Goal: Information Seeking & Learning: Learn about a topic

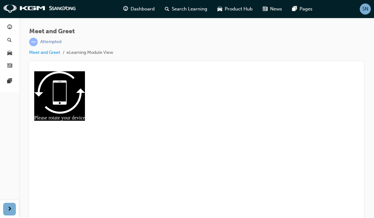
scroll to position [7, 0]
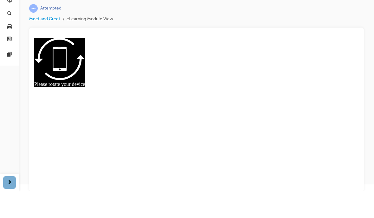
click at [8, 205] on span "next-icon" at bounding box center [9, 209] width 5 height 8
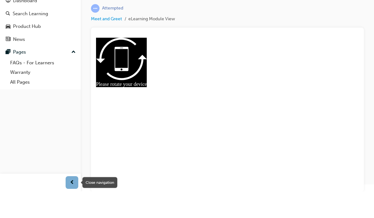
click at [73, 205] on span "prev-icon" at bounding box center [72, 209] width 5 height 8
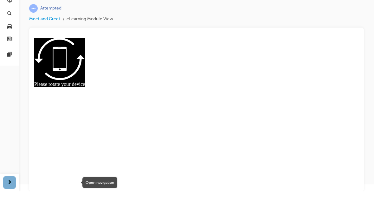
click at [10, 205] on span "next-icon" at bounding box center [9, 209] width 5 height 8
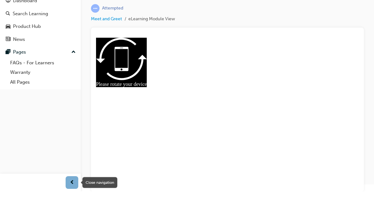
click at [67, 203] on div "button" at bounding box center [72, 209] width 13 height 13
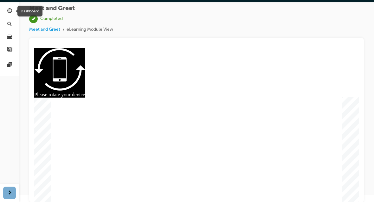
click at [7, 25] on span "guage-icon" at bounding box center [9, 28] width 5 height 6
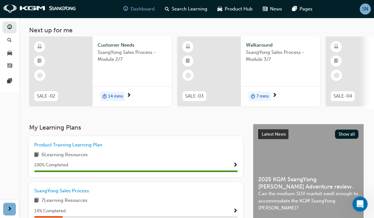
scroll to position [33, 0]
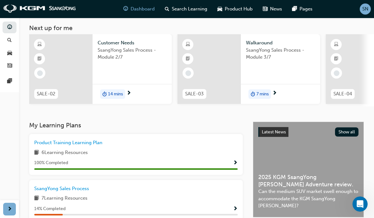
click at [55, 189] on span "SsangYong Sales Process" at bounding box center [61, 189] width 55 height 6
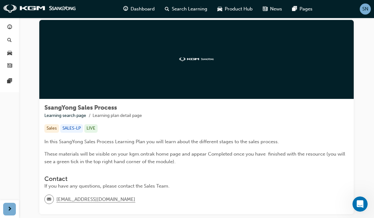
scroll to position [13, 0]
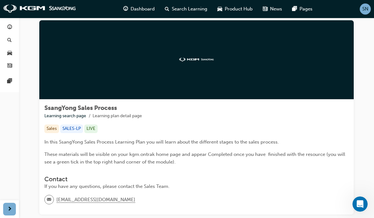
click at [9, 22] on link "button" at bounding box center [10, 28] width 14 height 12
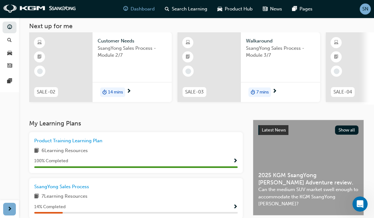
scroll to position [35, 0]
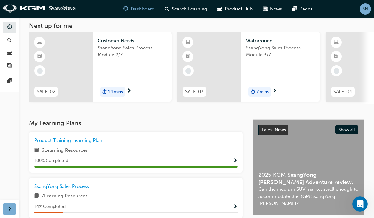
click at [237, 204] on span "Show Progress" at bounding box center [235, 207] width 5 height 6
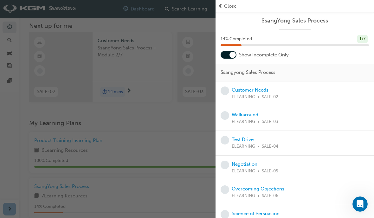
click at [255, 91] on link "Customer Needs" at bounding box center [250, 90] width 37 height 6
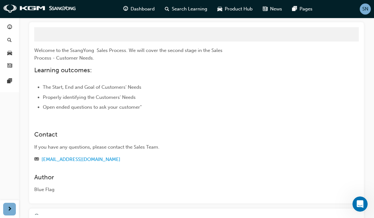
scroll to position [60, 0]
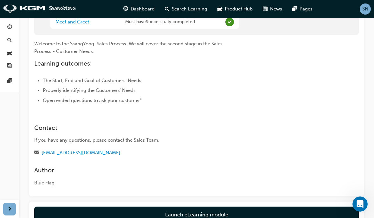
click at [273, 214] on button "Launch eLearning module" at bounding box center [196, 214] width 324 height 16
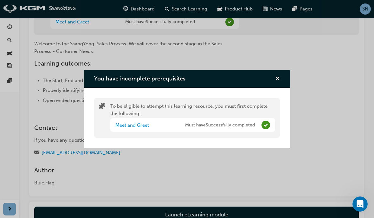
click at [279, 80] on span "cross-icon" at bounding box center [277, 79] width 5 height 6
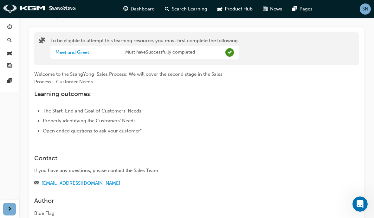
scroll to position [28, 0]
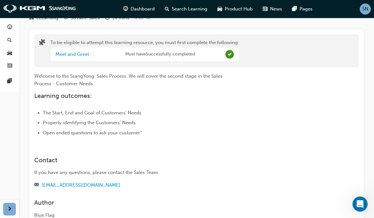
click at [62, 51] on link "Meet and Greet" at bounding box center [72, 54] width 34 height 6
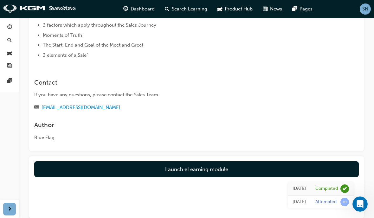
scroll to position [82, 0]
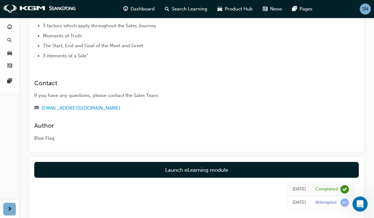
click at [58, 163] on link "Launch eLearning module" at bounding box center [196, 170] width 324 height 16
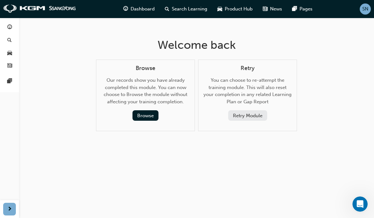
click at [12, 22] on link "button" at bounding box center [10, 28] width 14 height 12
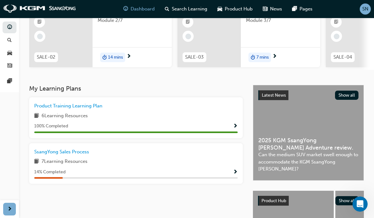
scroll to position [69, 0]
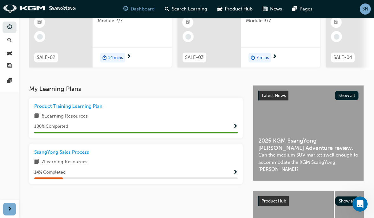
click at [234, 170] on span "Show Progress" at bounding box center [235, 173] width 5 height 6
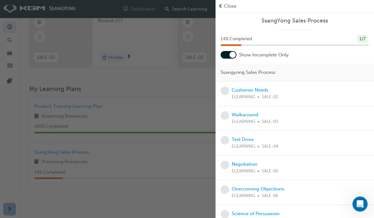
click at [257, 89] on link "Customer Needs" at bounding box center [250, 90] width 37 height 6
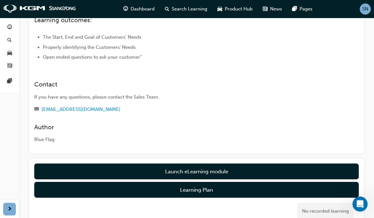
click at [241, 172] on button "Launch eLearning module" at bounding box center [196, 171] width 324 height 16
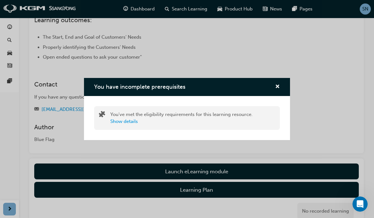
click at [212, 172] on div "You have incomplete prerequisites You've met the eligibility requirements for t…" at bounding box center [187, 109] width 374 height 218
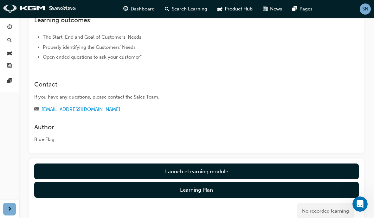
click at [211, 176] on button "Launch eLearning module" at bounding box center [196, 171] width 324 height 16
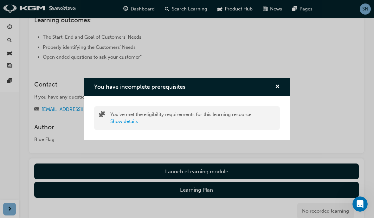
click at [277, 88] on span "cross-icon" at bounding box center [277, 87] width 5 height 6
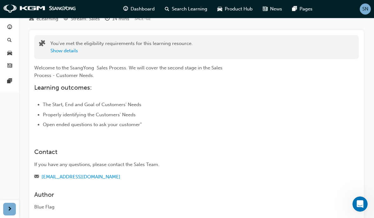
scroll to position [0, 0]
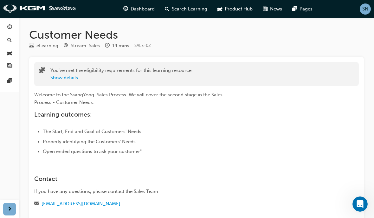
click at [62, 76] on button "Show details" at bounding box center [64, 77] width 28 height 7
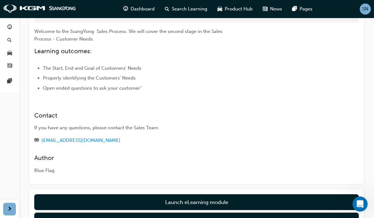
scroll to position [73, 0]
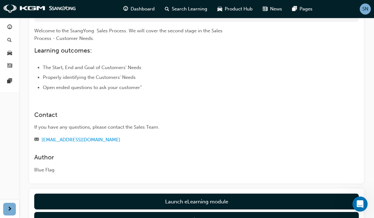
click at [318, 199] on button "Launch eLearning module" at bounding box center [196, 202] width 324 height 16
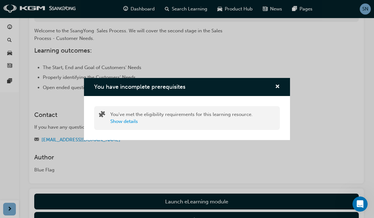
click at [279, 90] on span "cross-icon" at bounding box center [277, 87] width 5 height 6
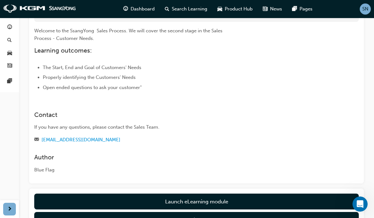
click at [8, 25] on span "guage-icon" at bounding box center [9, 28] width 5 height 6
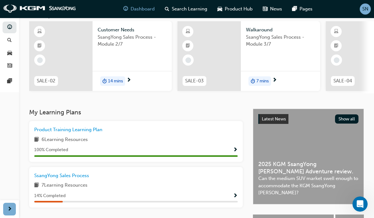
scroll to position [46, 0]
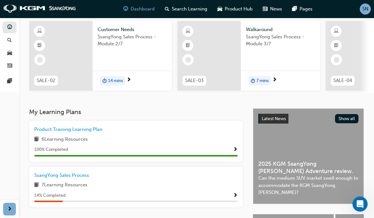
click at [234, 194] on span "Show Progress" at bounding box center [235, 196] width 5 height 6
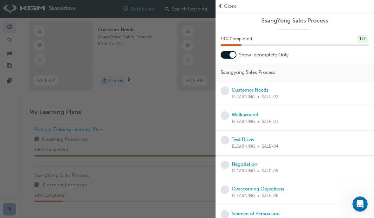
click at [252, 116] on link "Walkaround" at bounding box center [245, 115] width 27 height 6
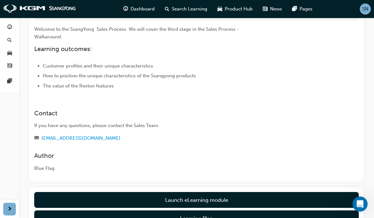
scroll to position [79, 0]
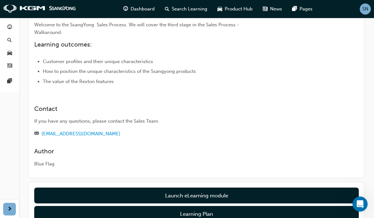
click at [226, 193] on button "Launch eLearning module" at bounding box center [196, 195] width 324 height 16
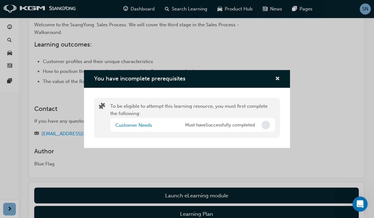
click at [279, 82] on span "cross-icon" at bounding box center [277, 79] width 5 height 6
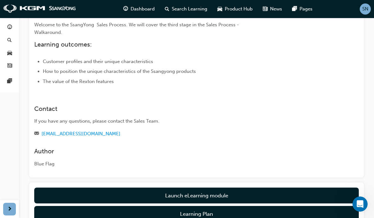
scroll to position [0, 0]
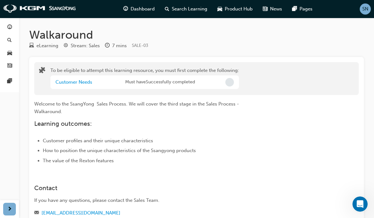
click at [8, 25] on span "guage-icon" at bounding box center [9, 28] width 5 height 6
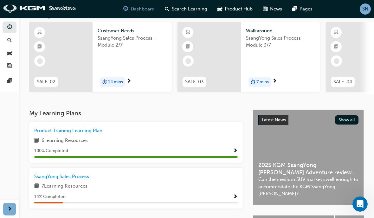
scroll to position [47, 0]
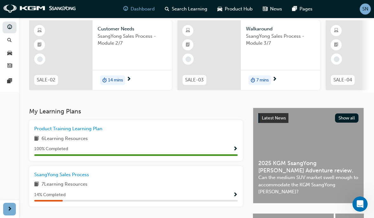
click at [41, 181] on div "7 Learning Resources" at bounding box center [135, 185] width 203 height 8
click at [231, 191] on div "14 % Completed" at bounding box center [135, 195] width 203 height 8
click at [235, 194] on span "Show Progress" at bounding box center [235, 195] width 5 height 6
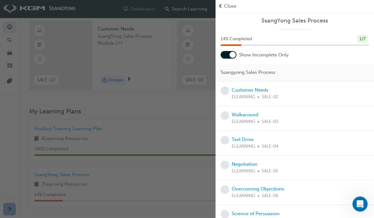
click at [261, 87] on link "Customer Needs" at bounding box center [250, 90] width 37 height 6
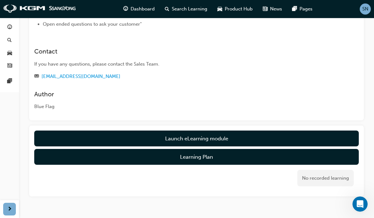
scroll to position [130, 0]
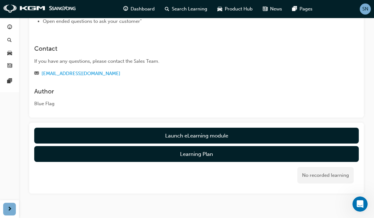
click at [210, 138] on link "Launch eLearning module" at bounding box center [196, 136] width 324 height 16
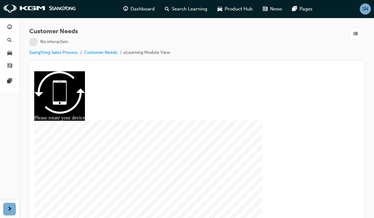
click at [197, 146] on div at bounding box center [196, 148] width 291 height 154
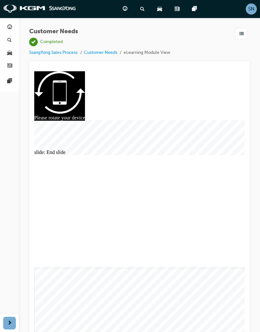
click at [13, 23] on link "button" at bounding box center [10, 28] width 14 height 12
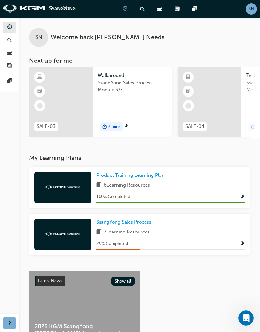
click at [242, 218] on span "Show Progress" at bounding box center [242, 244] width 5 height 6
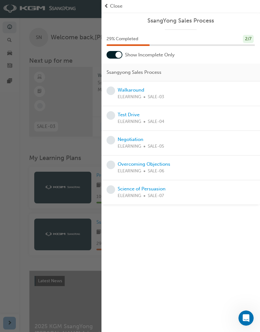
click at [140, 87] on link "Walkaround" at bounding box center [131, 90] width 27 height 6
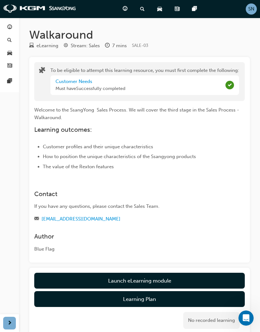
click at [168, 218] on button "Launch eLearning module" at bounding box center [139, 281] width 210 height 16
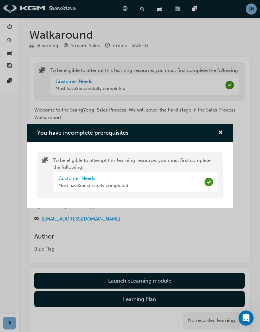
click at [222, 131] on span "cross-icon" at bounding box center [220, 133] width 5 height 6
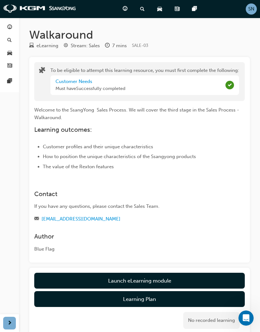
click at [215, 85] on div "Customer Needs Must have Successfully completed" at bounding box center [144, 85] width 188 height 20
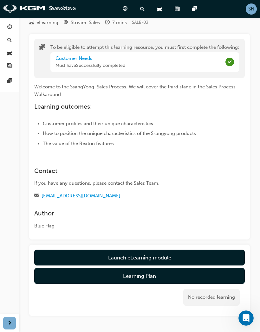
scroll to position [24, 0]
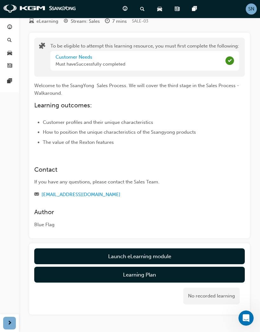
click at [167, 218] on button "Launch eLearning module" at bounding box center [139, 256] width 210 height 16
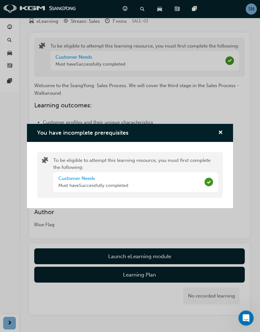
click at [222, 134] on span "cross-icon" at bounding box center [220, 133] width 5 height 6
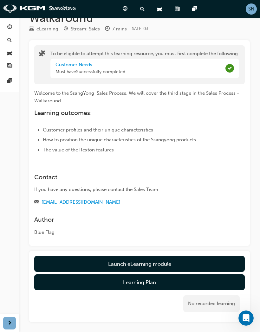
scroll to position [0, 0]
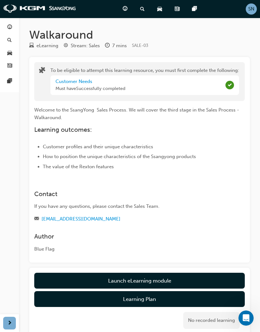
click at [16, 30] on link "button" at bounding box center [10, 28] width 14 height 12
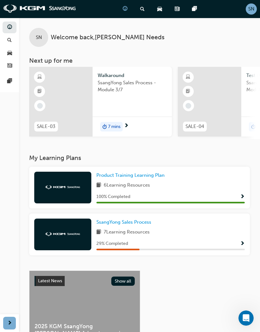
click at [242, 218] on span "Show Progress" at bounding box center [242, 244] width 5 height 6
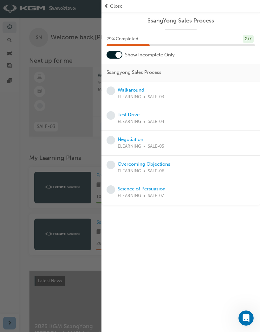
click at [130, 90] on link "Walkaround" at bounding box center [131, 90] width 27 height 6
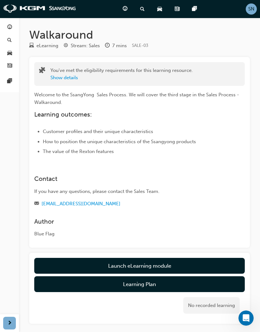
click at [75, 78] on button "Show details" at bounding box center [64, 77] width 28 height 7
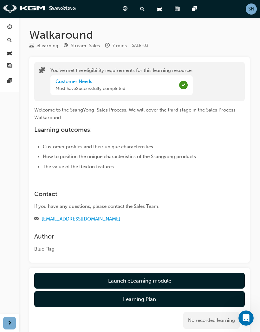
click at [163, 218] on link "Launch eLearning module" at bounding box center [139, 281] width 210 height 16
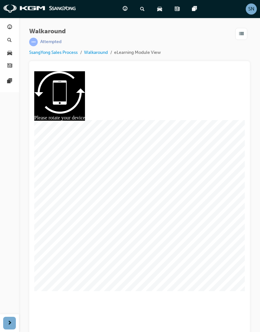
click at [145, 198] on div at bounding box center [139, 204] width 210 height 111
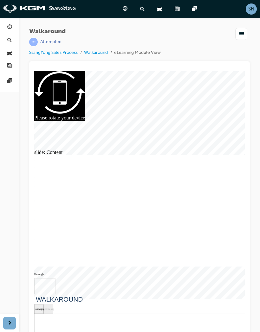
click at [4, 218] on div "Dashboard Search Learning Product Hub News Pages Pages" at bounding box center [9, 158] width 19 height 316
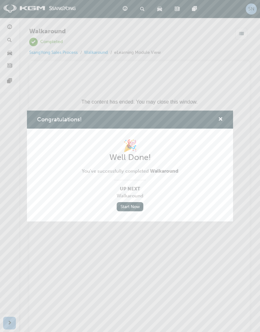
click at [221, 117] on span "cross-icon" at bounding box center [220, 120] width 5 height 6
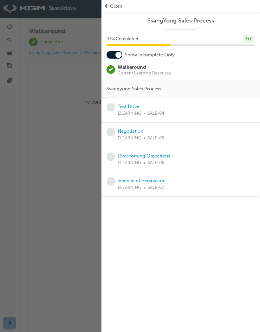
click at [115, 7] on span "Close" at bounding box center [116, 6] width 12 height 7
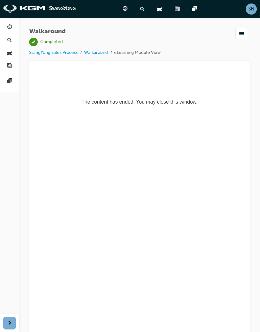
click at [15, 30] on link "button" at bounding box center [10, 28] width 14 height 12
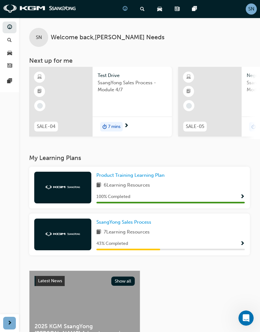
click at [244, 218] on span "Show Progress" at bounding box center [242, 244] width 5 height 6
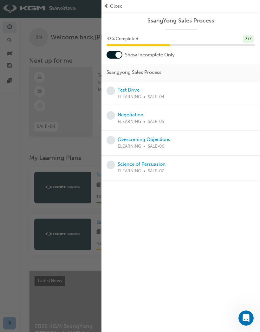
click at [130, 91] on link "Test Drive" at bounding box center [129, 90] width 22 height 6
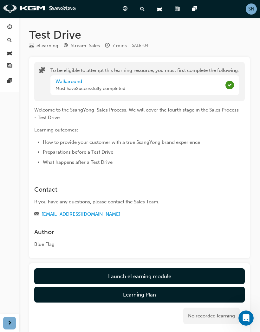
click at [146, 218] on button "Launch eLearning module" at bounding box center [139, 276] width 210 height 16
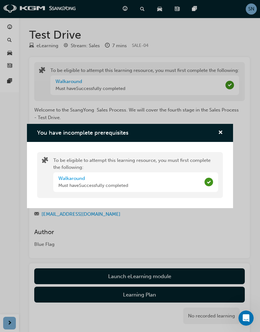
click at [151, 218] on div "You have incomplete prerequisites To be eligible to attempt this learning resou…" at bounding box center [130, 166] width 260 height 332
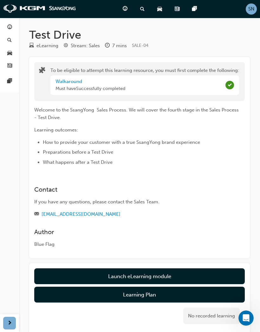
click at [154, 218] on button "Launch eLearning module" at bounding box center [139, 276] width 210 height 16
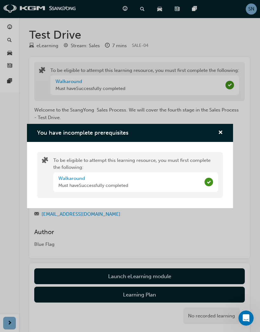
click at [147, 218] on div "You have incomplete prerequisites To be eligible to attempt this learning resou…" at bounding box center [130, 166] width 260 height 332
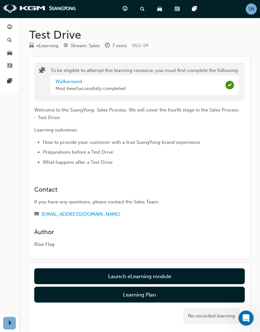
click at [149, 218] on button "Launch eLearning module" at bounding box center [139, 276] width 210 height 16
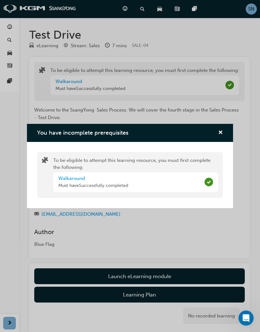
click at [151, 218] on div "You have incomplete prerequisites To be eligible to attempt this learning resou…" at bounding box center [130, 166] width 260 height 332
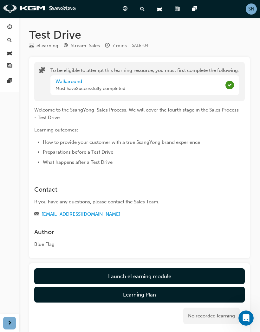
click at [10, 30] on div "button" at bounding box center [9, 27] width 5 height 8
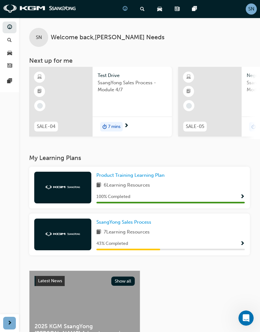
click at [244, 218] on span "Show Progress" at bounding box center [242, 244] width 5 height 6
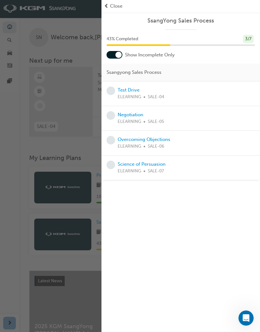
click at [131, 87] on link "Test Drive" at bounding box center [129, 90] width 22 height 6
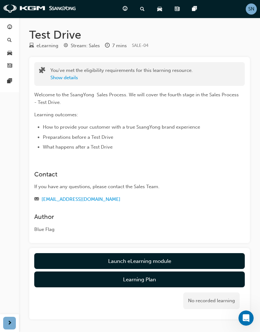
click at [66, 76] on button "Show details" at bounding box center [64, 77] width 28 height 7
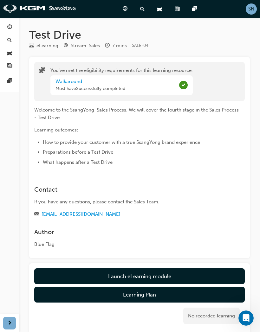
click at [180, 218] on button "Launch eLearning module" at bounding box center [139, 276] width 210 height 16
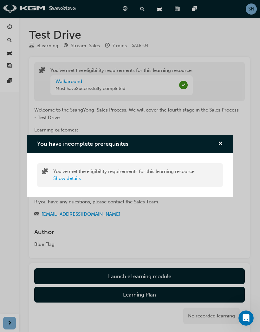
click at [228, 145] on div "You have incomplete prerequisites" at bounding box center [130, 144] width 206 height 18
click at [222, 143] on span "cross-icon" at bounding box center [220, 144] width 5 height 6
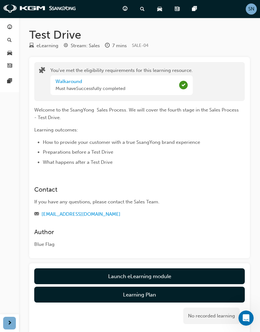
click at [184, 218] on button "Launch eLearning module" at bounding box center [139, 276] width 210 height 16
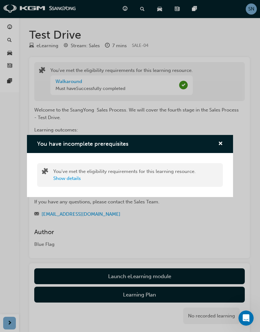
click at [226, 147] on div "You have incomplete prerequisites" at bounding box center [130, 144] width 206 height 18
click at [221, 146] on span "cross-icon" at bounding box center [220, 144] width 5 height 6
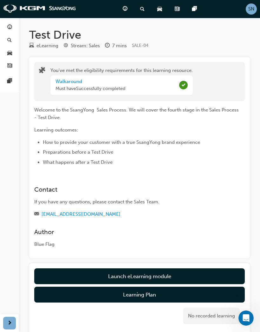
click at [9, 18] on div "Dashboard Search Learning Product Hub News Pages Pages" at bounding box center [9, 55] width 19 height 74
click at [11, 29] on span "guage-icon" at bounding box center [9, 28] width 5 height 6
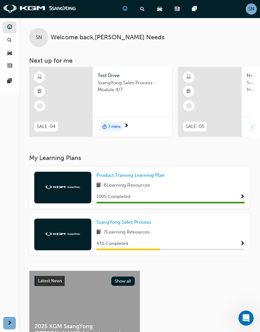
click at [243, 218] on span "Show Progress" at bounding box center [242, 244] width 5 height 6
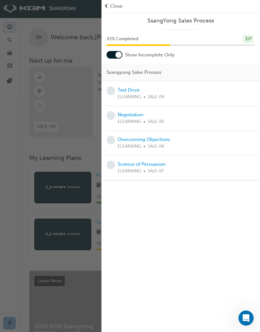
click at [132, 88] on link "Test Drive" at bounding box center [129, 90] width 22 height 6
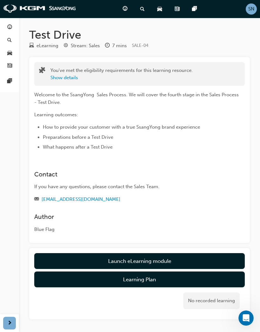
click at [166, 218] on link "Launch eLearning module" at bounding box center [139, 261] width 210 height 16
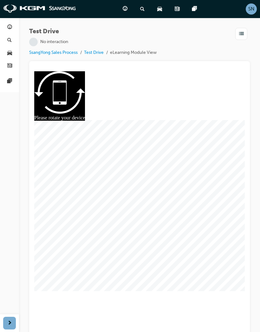
click at [139, 205] on div at bounding box center [139, 204] width 210 height 111
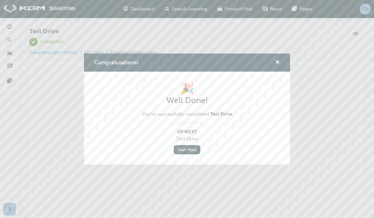
click at [279, 61] on span "cross-icon" at bounding box center [277, 63] width 5 height 6
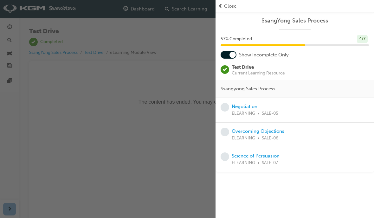
click at [230, 5] on span "Close" at bounding box center [230, 6] width 12 height 7
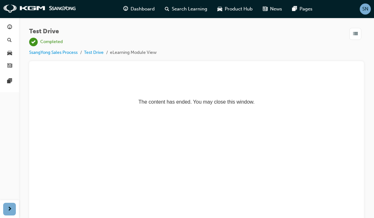
click at [9, 28] on span "guage-icon" at bounding box center [9, 28] width 5 height 6
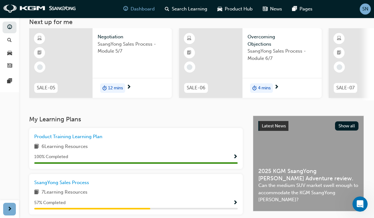
scroll to position [38, 0]
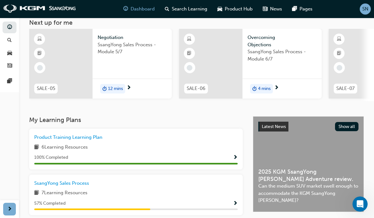
click at [236, 201] on span "Show Progress" at bounding box center [235, 204] width 5 height 6
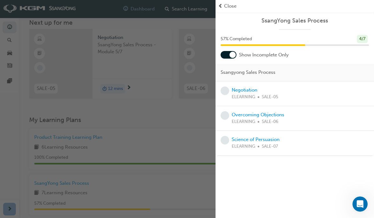
click at [249, 90] on link "Negotiation" at bounding box center [245, 90] width 26 height 6
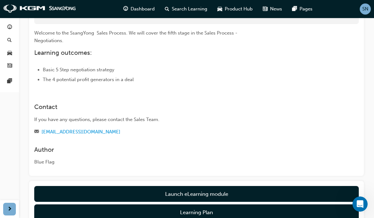
scroll to position [105, 0]
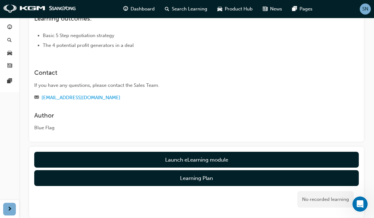
click at [235, 164] on link "Launch eLearning module" at bounding box center [196, 160] width 324 height 16
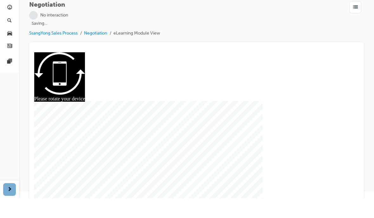
scroll to position [7, 0]
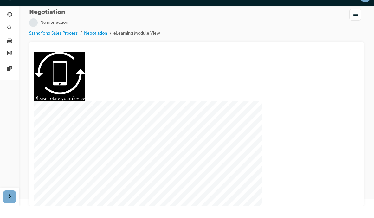
click at [197, 133] on div at bounding box center [196, 129] width 291 height 154
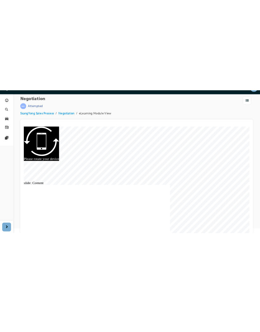
scroll to position [0, 0]
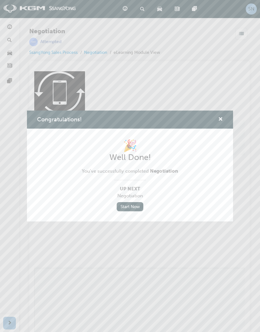
click at [222, 120] on span "cross-icon" at bounding box center [220, 120] width 5 height 6
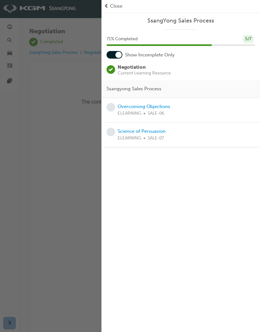
click at [118, 5] on span "Close" at bounding box center [116, 6] width 12 height 7
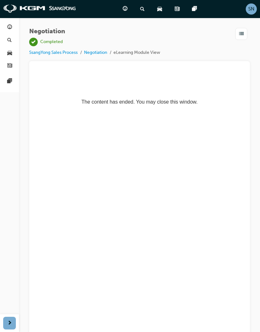
click at [5, 23] on link "button" at bounding box center [10, 28] width 14 height 12
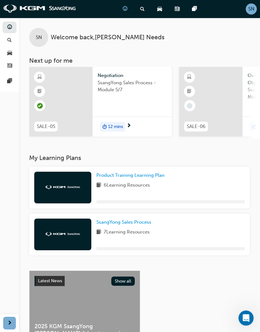
click at [10, 26] on span "guage-icon" at bounding box center [9, 28] width 5 height 6
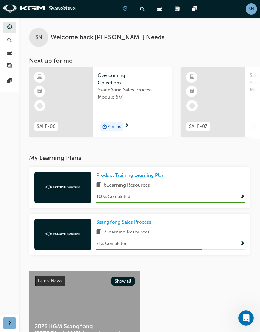
click at [242, 218] on span "Show Progress" at bounding box center [242, 244] width 5 height 6
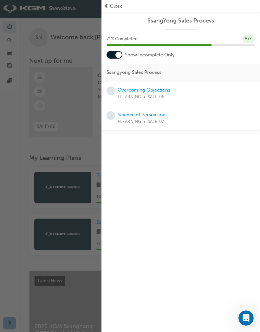
click at [153, 90] on link "Overcoming Objections" at bounding box center [144, 90] width 53 height 6
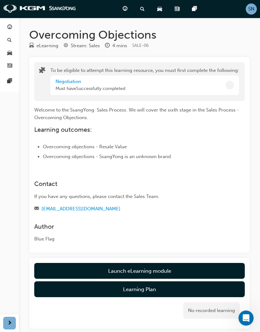
click at [142, 218] on button "Launch eLearning module" at bounding box center [139, 271] width 210 height 16
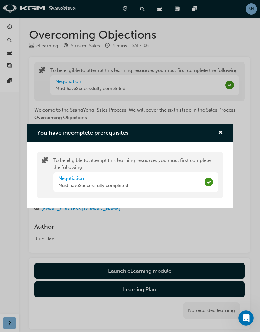
click at [222, 131] on span "cross-icon" at bounding box center [220, 133] width 5 height 6
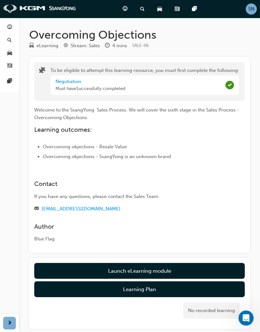
click at [153, 218] on button "Launch eLearning module" at bounding box center [139, 271] width 210 height 16
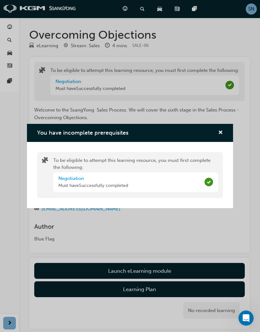
click at [222, 132] on span "cross-icon" at bounding box center [220, 133] width 5 height 6
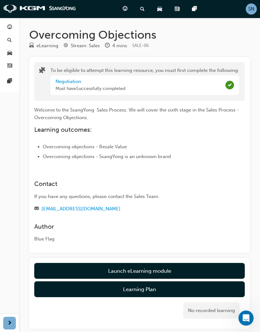
click at [10, 22] on link "button" at bounding box center [10, 28] width 14 height 12
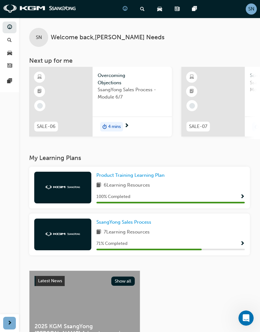
click at [242, 218] on span "Show Progress" at bounding box center [242, 244] width 5 height 6
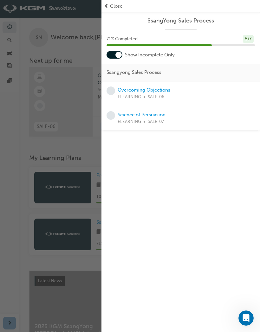
click at [157, 88] on link "Overcoming Objections" at bounding box center [144, 90] width 53 height 6
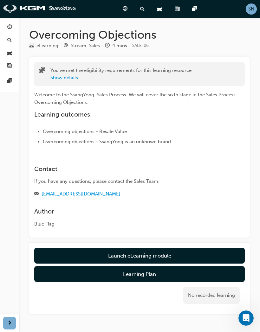
click at [200, 218] on button "Launch eLearning module" at bounding box center [139, 256] width 210 height 16
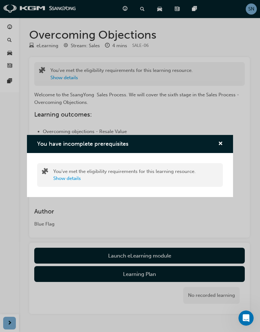
click at [205, 218] on div "You have incomplete prerequisites You've met the eligibility requirements for t…" at bounding box center [130, 166] width 260 height 332
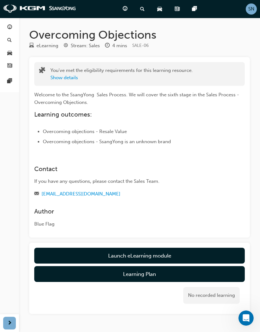
click at [206, 218] on button "Launch eLearning module" at bounding box center [139, 256] width 210 height 16
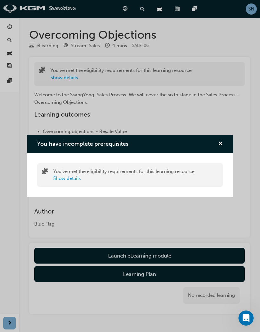
click at [213, 218] on div "You have incomplete prerequisites You've met the eligibility requirements for t…" at bounding box center [130, 166] width 260 height 332
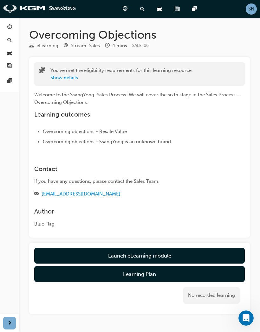
click at [218, 218] on button "Launch eLearning module" at bounding box center [139, 256] width 210 height 16
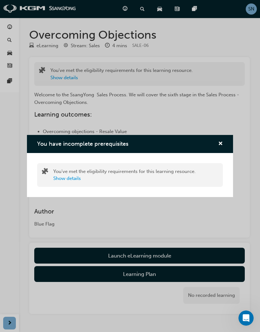
click at [219, 218] on div "You have incomplete prerequisites You've met the eligibility requirements for t…" at bounding box center [130, 166] width 260 height 332
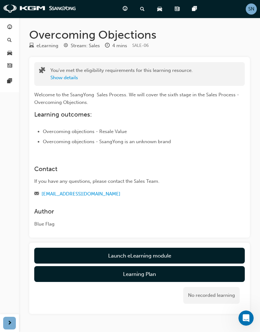
click at [60, 79] on button "Show details" at bounding box center [64, 77] width 28 height 7
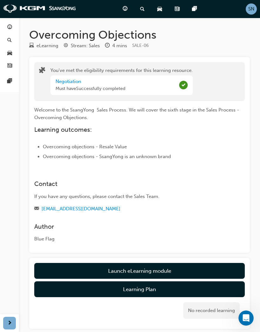
click at [204, 218] on button "Launch eLearning module" at bounding box center [139, 271] width 210 height 16
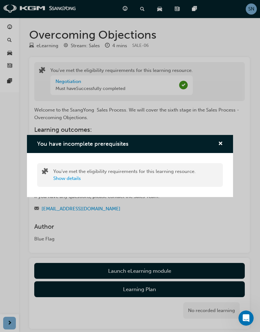
click at [228, 144] on div "You have incomplete prerequisites" at bounding box center [130, 144] width 206 height 18
click at [229, 142] on div "You have incomplete prerequisites" at bounding box center [130, 144] width 206 height 18
click at [59, 180] on button "Show details" at bounding box center [67, 178] width 28 height 7
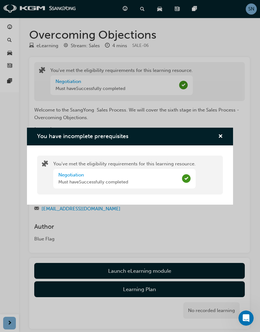
click at [194, 218] on div "You have incomplete prerequisites You've met the eligibility requirements for t…" at bounding box center [130, 166] width 260 height 332
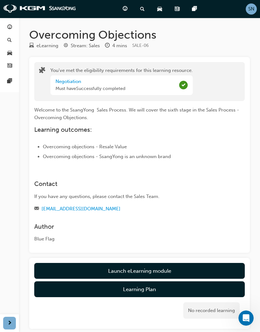
click at [187, 218] on button "Launch eLearning module" at bounding box center [139, 271] width 210 height 16
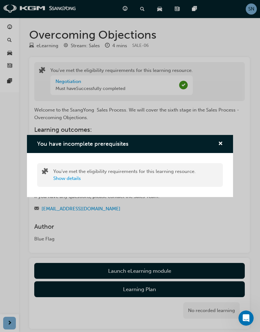
click at [226, 136] on div "You have incomplete prerequisites" at bounding box center [130, 144] width 206 height 18
click at [7, 23] on div "You have incomplete prerequisites You've met the eligibility requirements for t…" at bounding box center [130, 166] width 260 height 332
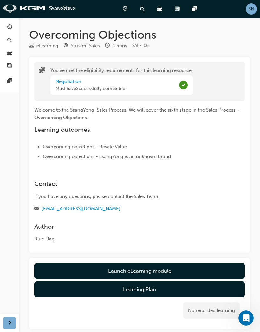
click at [11, 27] on span "guage-icon" at bounding box center [9, 28] width 5 height 6
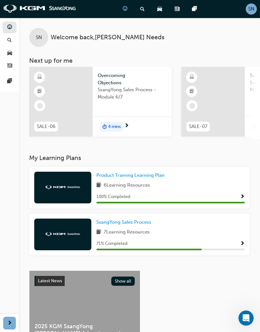
click at [243, 218] on span "Show Progress" at bounding box center [242, 244] width 5 height 6
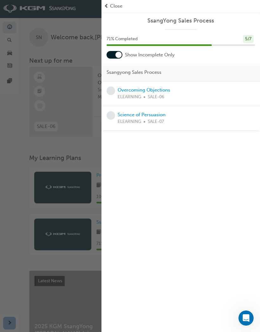
click at [145, 91] on link "Overcoming Objections" at bounding box center [144, 90] width 53 height 6
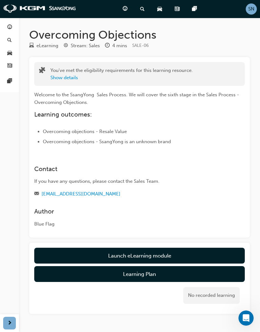
click at [147, 218] on link "Launch eLearning module" at bounding box center [139, 256] width 210 height 16
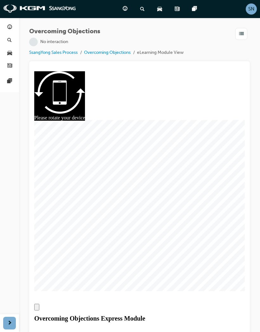
click at [145, 199] on div at bounding box center [139, 204] width 210 height 111
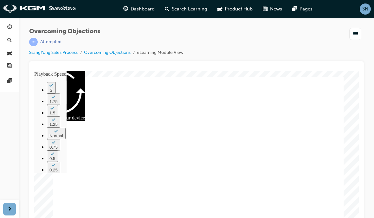
type input "225"
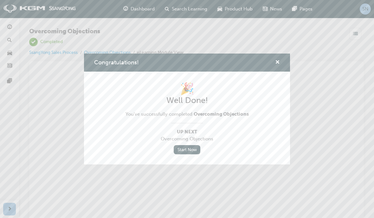
click at [279, 60] on span "cross-icon" at bounding box center [277, 63] width 5 height 6
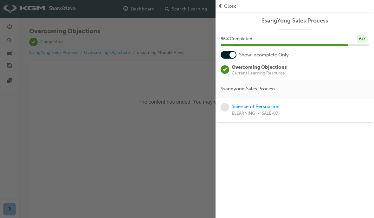
click at [227, 5] on span "Close" at bounding box center [230, 6] width 12 height 7
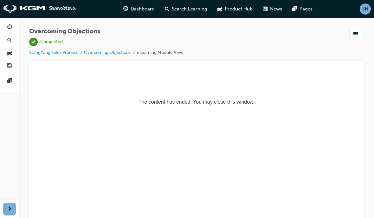
click at [9, 31] on link "button" at bounding box center [10, 28] width 14 height 12
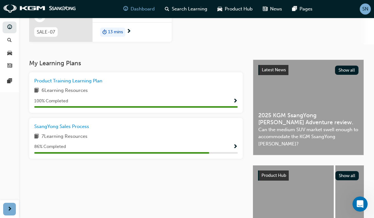
scroll to position [92, 0]
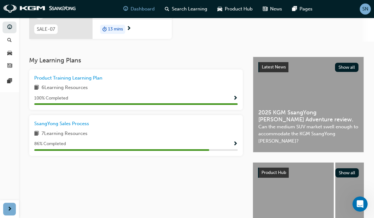
click at [235, 145] on span "Show Progress" at bounding box center [235, 144] width 5 height 6
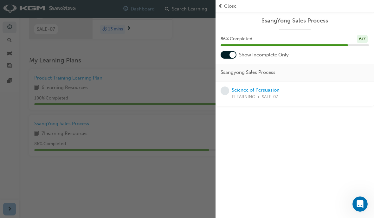
click at [258, 91] on link "Science of Persuasion" at bounding box center [256, 90] width 48 height 6
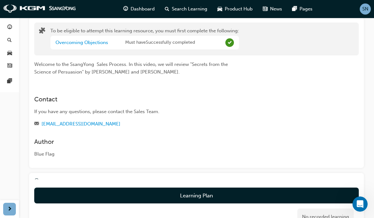
scroll to position [36, 0]
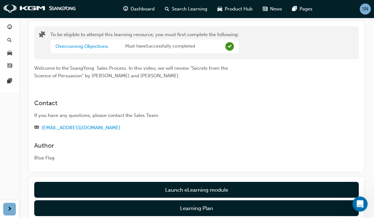
click at [222, 188] on button "Launch eLearning module" at bounding box center [196, 190] width 324 height 16
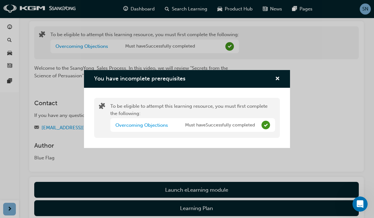
click at [15, 25] on div "You have incomplete prerequisites To be eligible to attempt this learning resou…" at bounding box center [187, 109] width 374 height 218
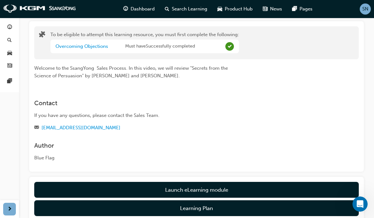
click at [10, 28] on span "guage-icon" at bounding box center [9, 28] width 5 height 6
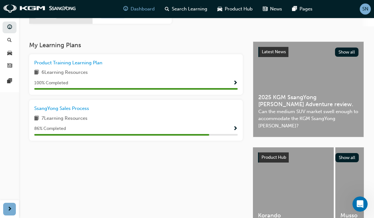
scroll to position [118, 0]
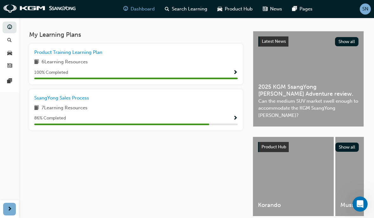
click at [237, 117] on span "Show Progress" at bounding box center [235, 119] width 5 height 6
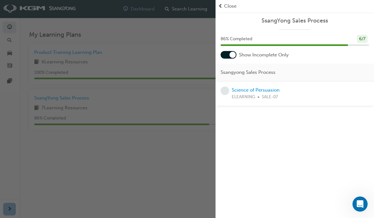
click at [264, 92] on link "Science of Persuasion" at bounding box center [256, 90] width 48 height 6
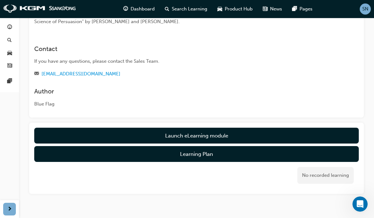
click at [232, 134] on button "Launch eLearning module" at bounding box center [196, 136] width 324 height 16
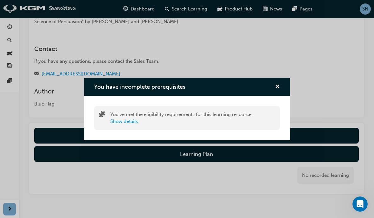
click at [279, 87] on span "cross-icon" at bounding box center [277, 87] width 5 height 6
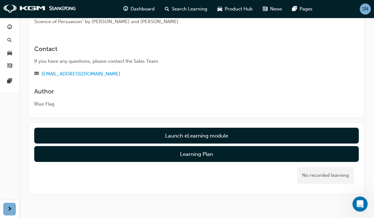
click at [229, 137] on button "Launch eLearning module" at bounding box center [196, 136] width 324 height 16
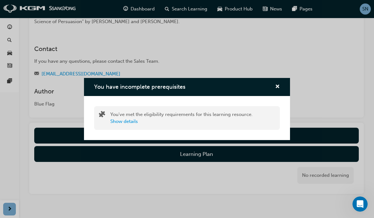
click at [11, 30] on div "You have incomplete prerequisites You've met the eligibility requirements for t…" at bounding box center [187, 109] width 374 height 218
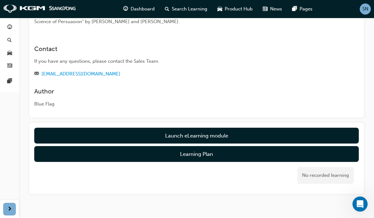
click at [12, 27] on div "button" at bounding box center [10, 27] width 8 height 8
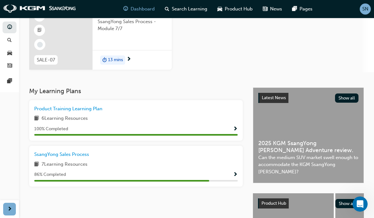
scroll to position [64, 0]
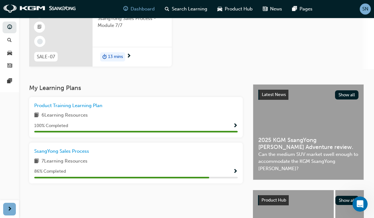
click at [233, 170] on span "Show Progress" at bounding box center [235, 172] width 5 height 6
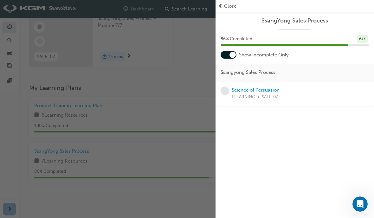
click at [259, 91] on link "Science of Persuasion" at bounding box center [256, 90] width 48 height 6
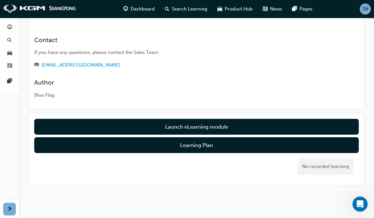
click at [210, 145] on button "Learning Plan" at bounding box center [196, 145] width 324 height 16
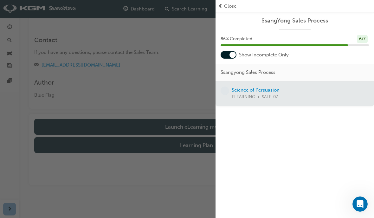
click at [224, 6] on span "Close" at bounding box center [230, 6] width 12 height 7
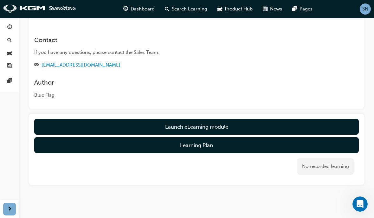
click at [210, 126] on button "Launch eLearning module" at bounding box center [196, 127] width 324 height 16
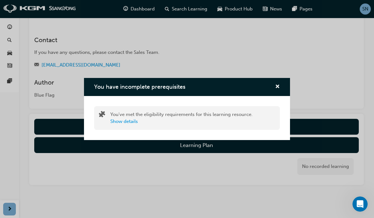
click at [279, 85] on span "cross-icon" at bounding box center [277, 87] width 5 height 6
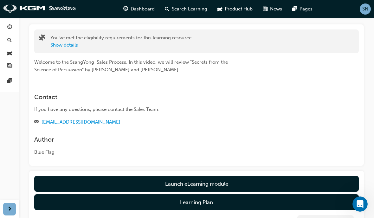
scroll to position [0, 0]
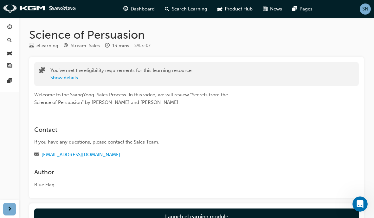
click at [68, 84] on div "You've met the eligibility requirements for this learning resource. Show details" at bounding box center [196, 74] width 324 height 24
click at [72, 76] on button "Show details" at bounding box center [64, 77] width 28 height 7
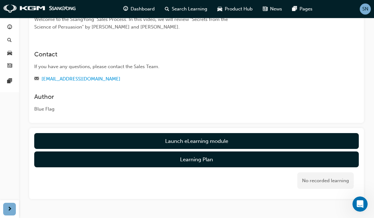
click at [230, 137] on button "Launch eLearning module" at bounding box center [196, 141] width 324 height 16
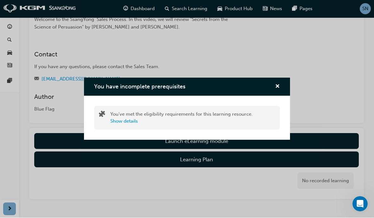
click at [128, 125] on button "Show details" at bounding box center [124, 121] width 28 height 7
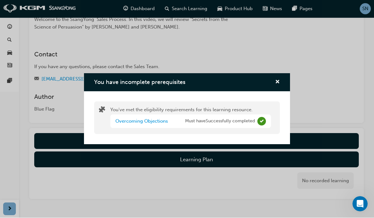
click at [279, 86] on span "cross-icon" at bounding box center [277, 83] width 5 height 6
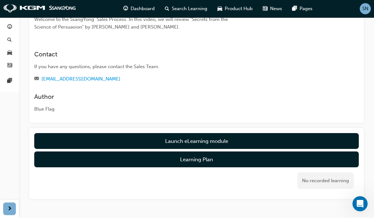
click at [248, 138] on button "Launch eLearning module" at bounding box center [196, 141] width 324 height 16
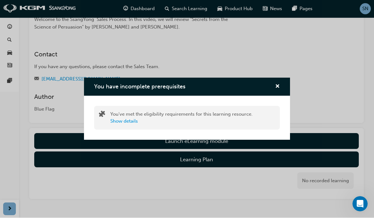
click at [286, 92] on div "You have incomplete prerequisites" at bounding box center [187, 87] width 206 height 18
click at [124, 125] on button "Show details" at bounding box center [124, 121] width 28 height 7
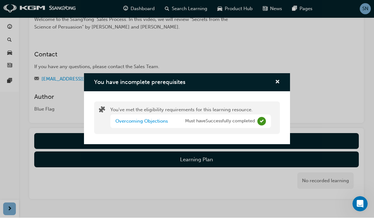
click at [278, 86] on span "cross-icon" at bounding box center [277, 83] width 5 height 6
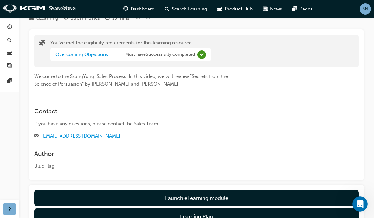
click at [8, 23] on link "button" at bounding box center [10, 28] width 14 height 12
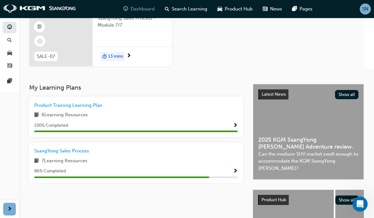
scroll to position [68, 0]
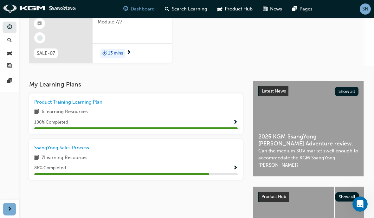
click at [234, 166] on span "Show Progress" at bounding box center [235, 168] width 5 height 6
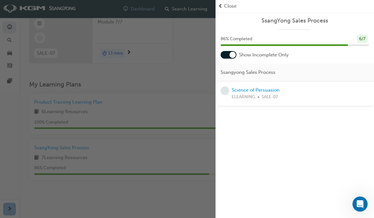
click at [266, 90] on link "Science of Persuasion" at bounding box center [256, 90] width 48 height 6
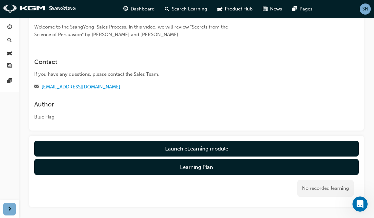
scroll to position [93, 0]
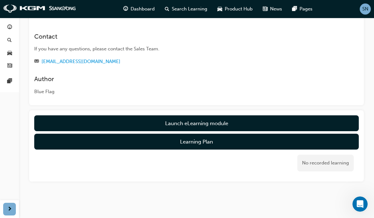
click at [257, 124] on link "Launch eLearning module" at bounding box center [196, 123] width 324 height 16
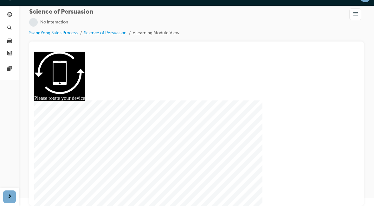
scroll to position [7, 0]
click at [195, 118] on div at bounding box center [196, 129] width 291 height 154
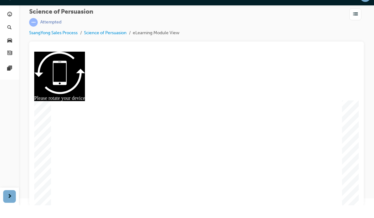
scroll to position [15, 0]
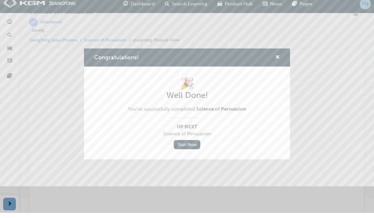
click at [279, 60] on span "cross-icon" at bounding box center [277, 63] width 5 height 6
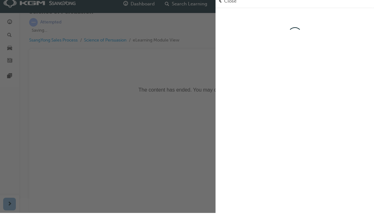
scroll to position [7, 0]
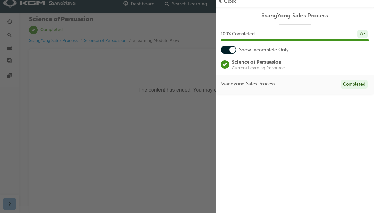
click at [231, 3] on span "Close" at bounding box center [230, 6] width 12 height 7
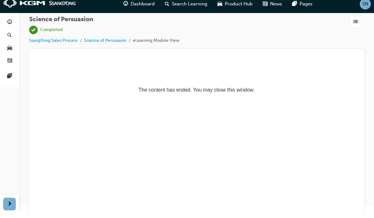
click at [13, 22] on link "button" at bounding box center [10, 28] width 14 height 12
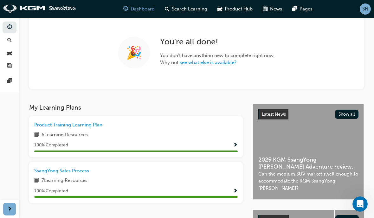
scroll to position [38, 0]
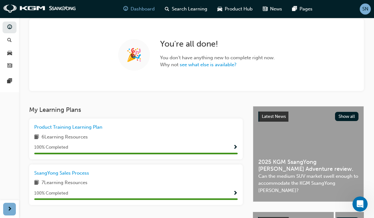
click at [245, 52] on div "You're all done! You don't have anything new to complete right now. Why not see…" at bounding box center [217, 55] width 115 height 32
click at [7, 25] on span "guage-icon" at bounding box center [9, 28] width 5 height 6
click at [7, 26] on span "guage-icon" at bounding box center [9, 28] width 5 height 6
